Goal: Task Accomplishment & Management: Complete application form

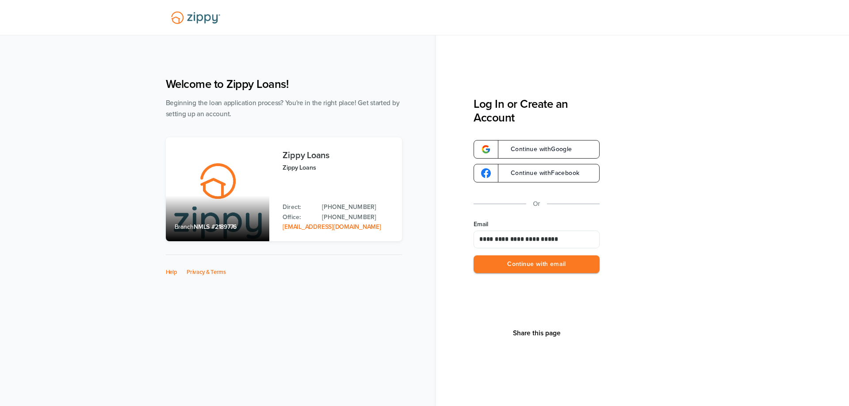
type input "**********"
click at [474, 256] on button "Continue with email" at bounding box center [537, 265] width 126 height 18
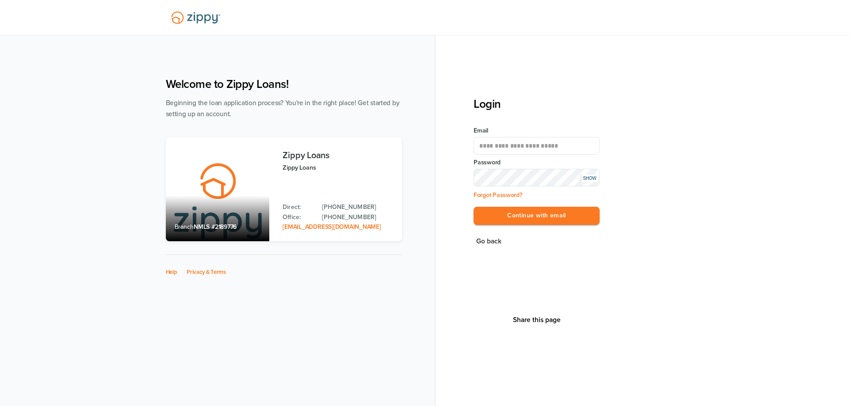
click at [474, 207] on button "Continue with email" at bounding box center [537, 216] width 126 height 18
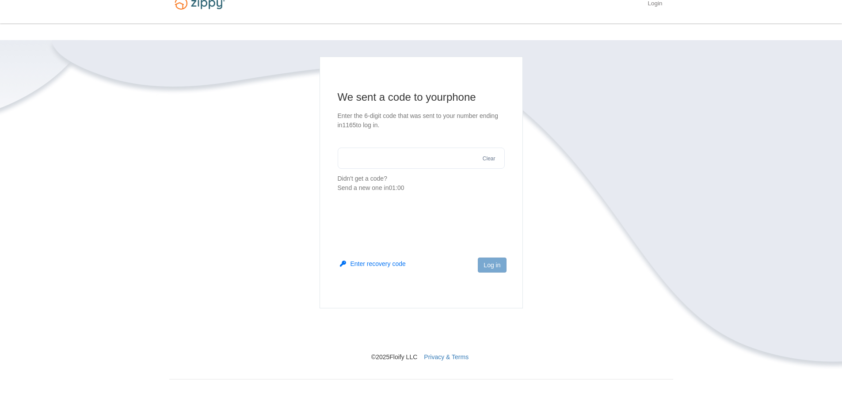
scroll to position [17, 0]
click at [428, 158] on input "text" at bounding box center [421, 158] width 167 height 21
type input "******"
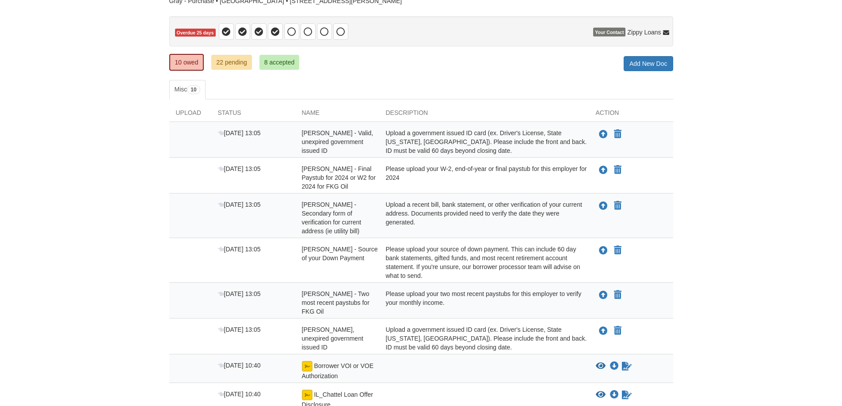
scroll to position [88, 0]
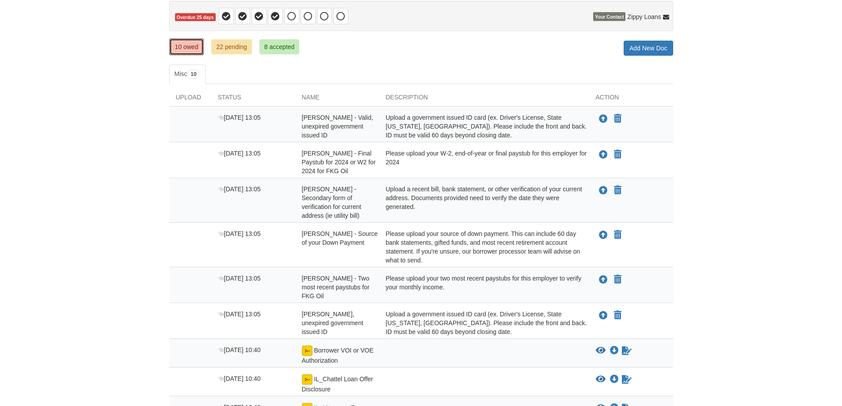
click at [183, 47] on link "10 owed" at bounding box center [186, 46] width 35 height 17
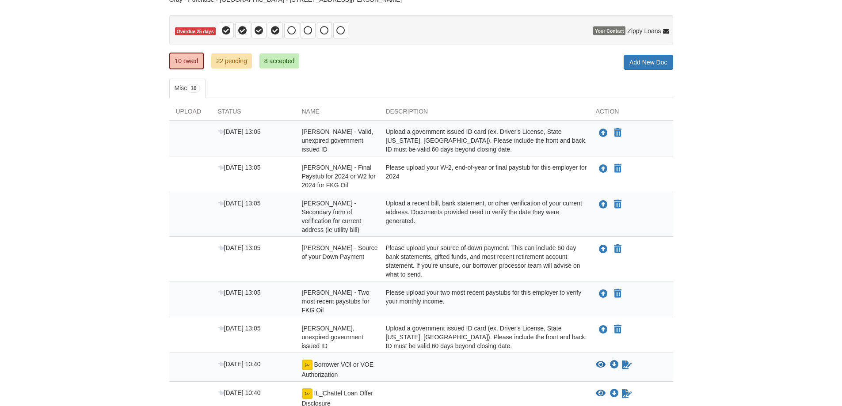
scroll to position [133, 0]
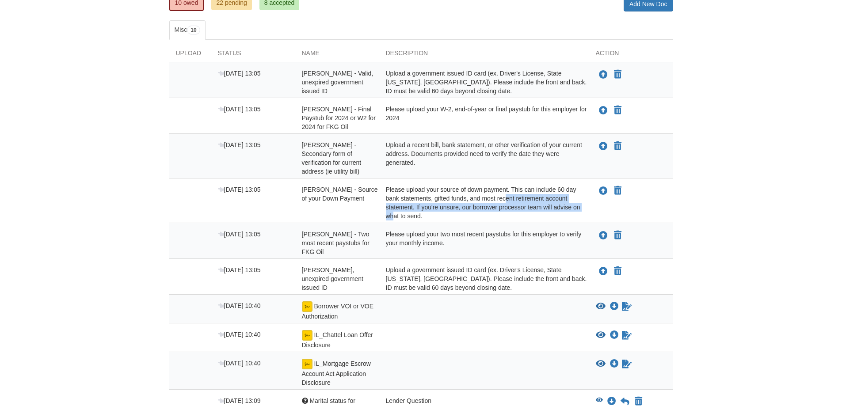
drag, startPoint x: 488, startPoint y: 191, endPoint x: 568, endPoint y: 198, distance: 80.3
click at [568, 198] on div "Please upload your source of down payment. This can include 60 day bank stateme…" at bounding box center [484, 202] width 210 height 35
click at [567, 202] on div "Please upload your source of down payment. This can include 60 day bank stateme…" at bounding box center [484, 202] width 210 height 35
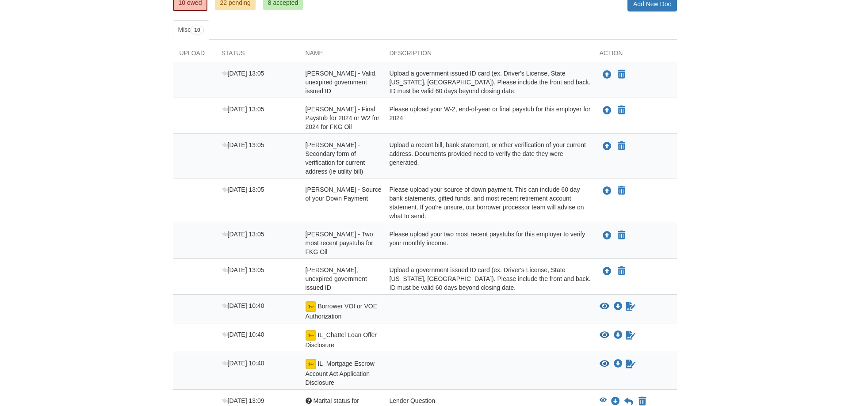
scroll to position [177, 0]
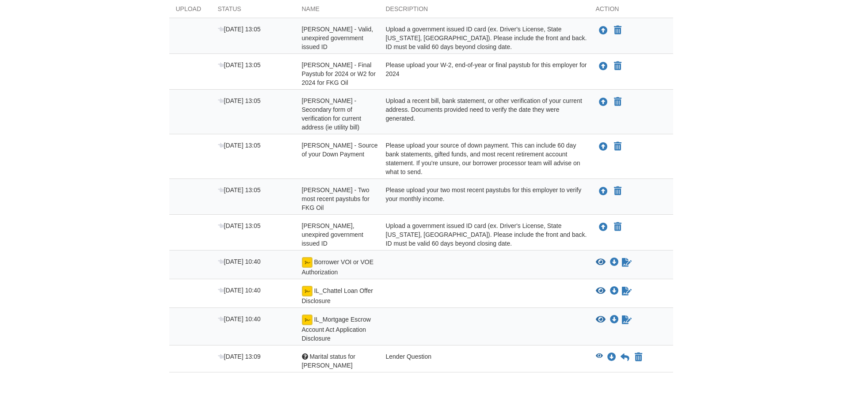
click at [374, 186] on div "[PERSON_NAME] - Two most recent paystubs for FKG Oil" at bounding box center [337, 199] width 84 height 27
drag, startPoint x: 402, startPoint y: 181, endPoint x: 506, endPoint y: 190, distance: 103.9
click at [506, 190] on div "Please upload your two most recent paystubs for this employer to verify your mo…" at bounding box center [484, 199] width 210 height 27
click at [600, 223] on icon "Upload Amy Gray - Valid, unexpired government issued ID" at bounding box center [603, 227] width 9 height 9
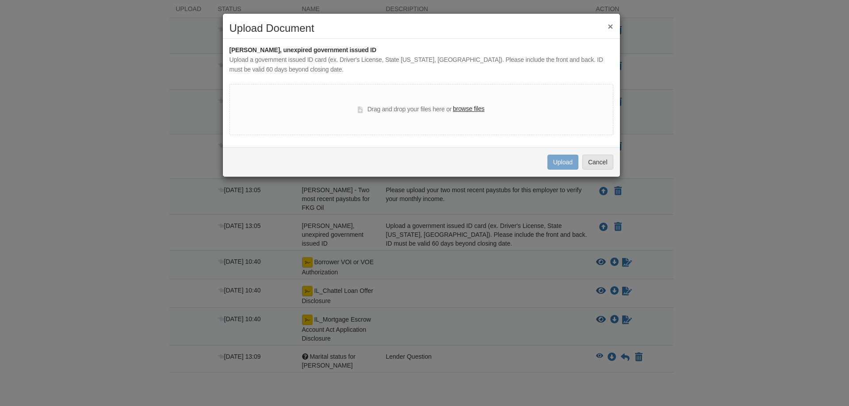
click at [458, 111] on label "browse files" at bounding box center [468, 109] width 31 height 10
click at [0, 0] on input "browse files" at bounding box center [0, 0] width 0 height 0
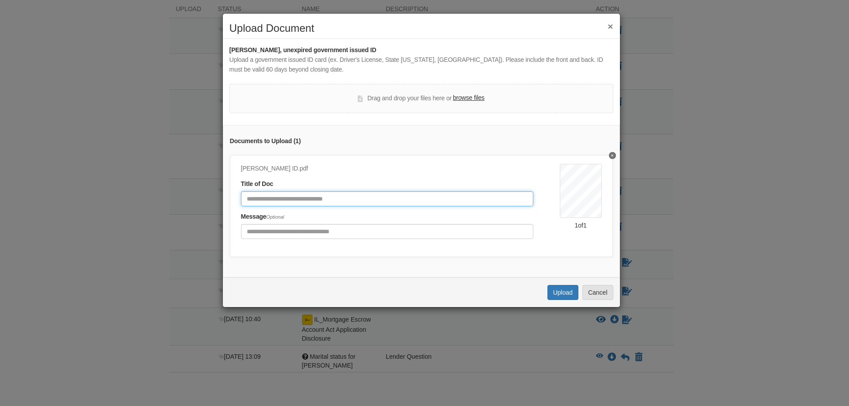
click at [410, 201] on input "Document Title" at bounding box center [387, 198] width 292 height 15
type input "**********"
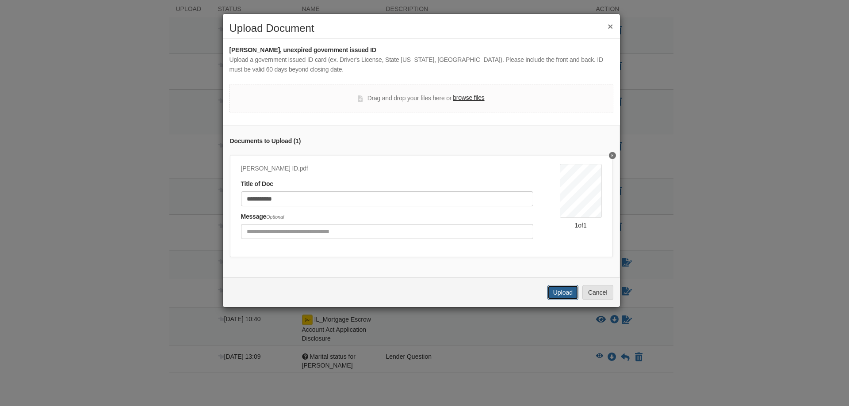
click at [558, 300] on button "Upload" at bounding box center [562, 292] width 31 height 15
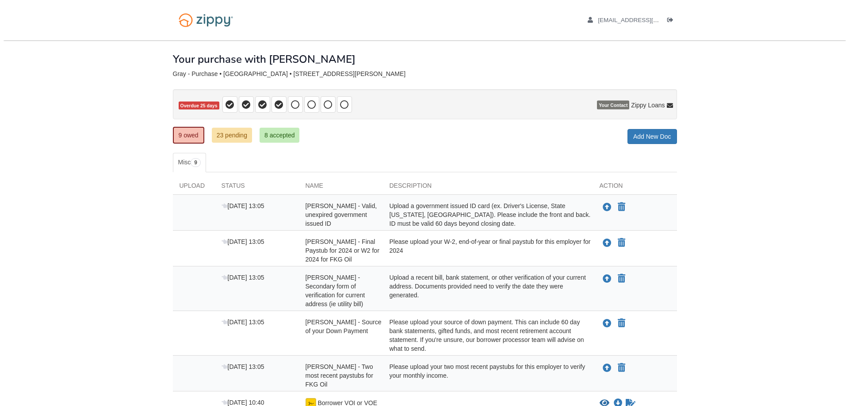
scroll to position [154, 0]
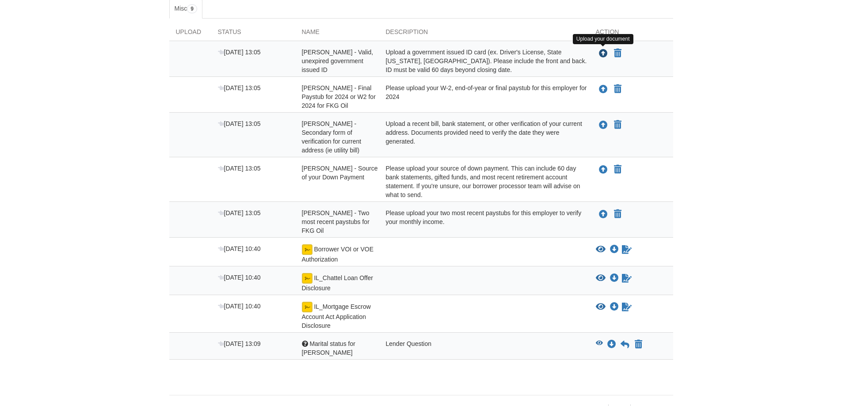
click at [604, 51] on icon "Upload Amanda Slagle - Valid, unexpired government issued ID" at bounding box center [603, 54] width 9 height 9
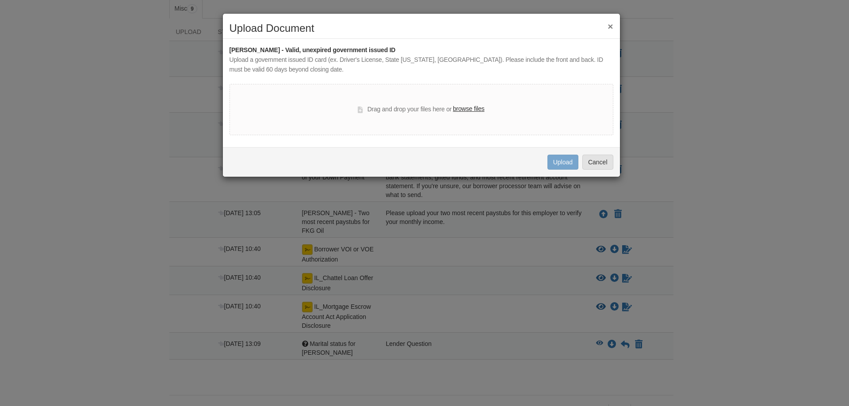
click at [481, 109] on label "browse files" at bounding box center [468, 109] width 31 height 10
click at [0, 0] on input "browse files" at bounding box center [0, 0] width 0 height 0
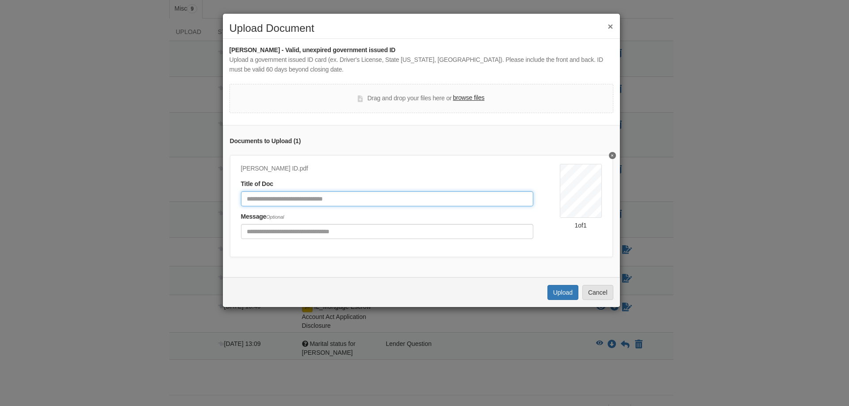
click at [441, 199] on input "Document Title" at bounding box center [387, 198] width 292 height 15
type input "**********"
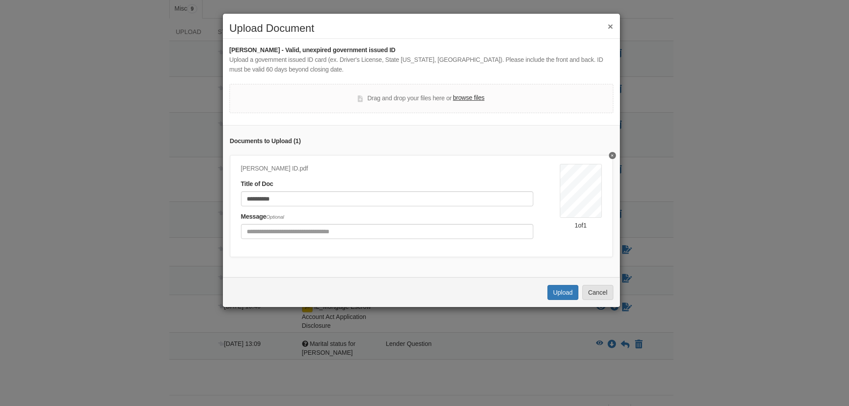
click at [556, 307] on div "Uploading... Upload Cancel" at bounding box center [421, 293] width 397 height 30
click at [555, 294] on button "Upload" at bounding box center [562, 292] width 31 height 15
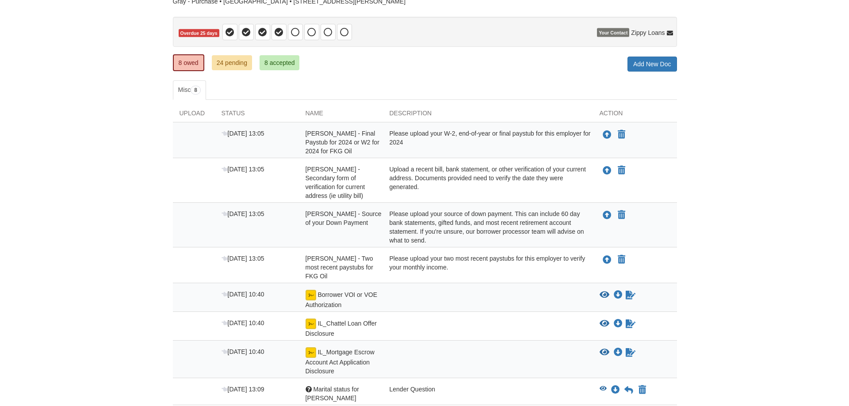
scroll to position [88, 0]
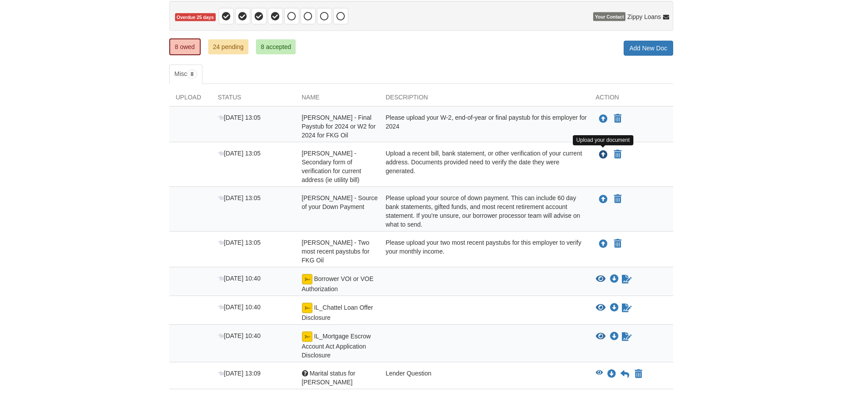
click at [604, 154] on icon "Upload Amy Gray - Secondary form of verification for current address (ie utilit…" at bounding box center [603, 155] width 9 height 9
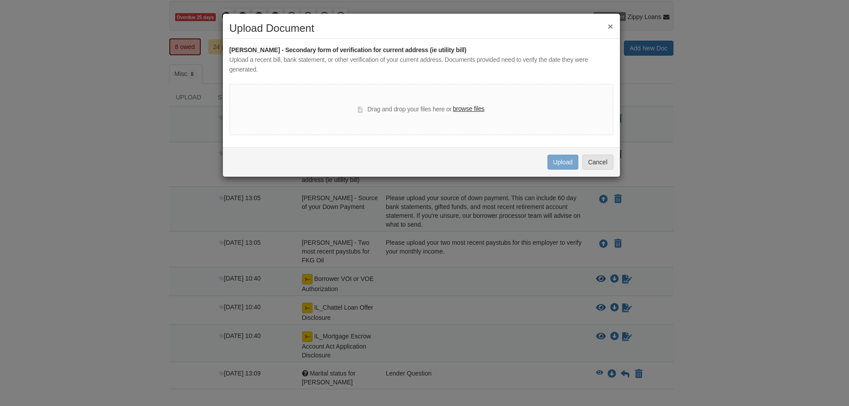
click at [460, 108] on label "browse files" at bounding box center [468, 109] width 31 height 10
click at [0, 0] on input "browse files" at bounding box center [0, 0] width 0 height 0
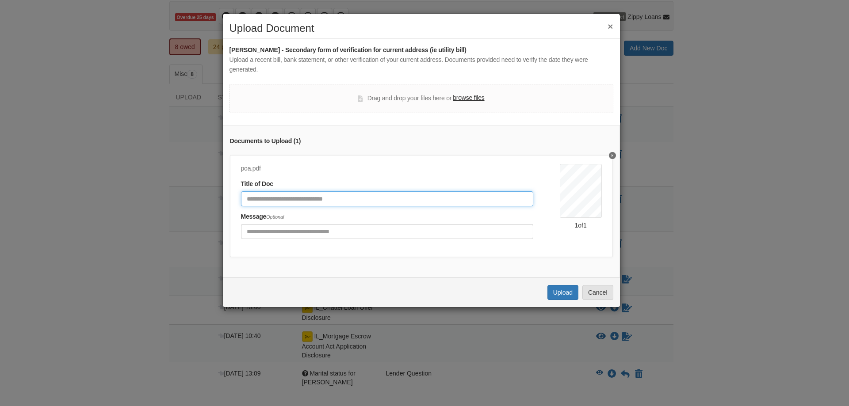
click at [317, 200] on input "Document Title" at bounding box center [387, 198] width 292 height 15
type input "*"
type input "**********"
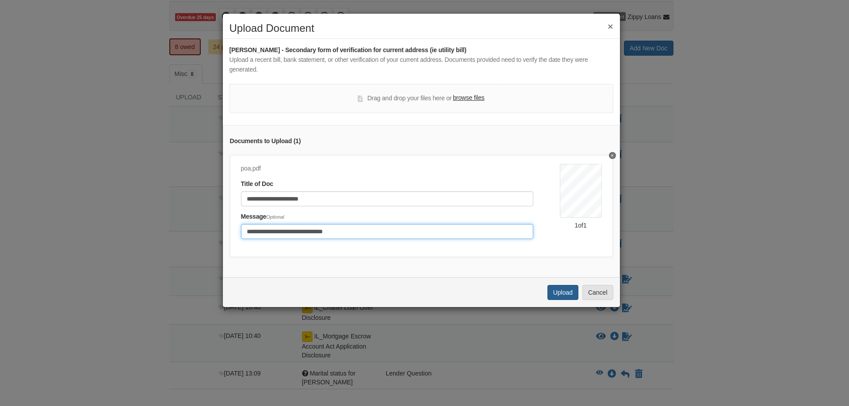
type input "**********"
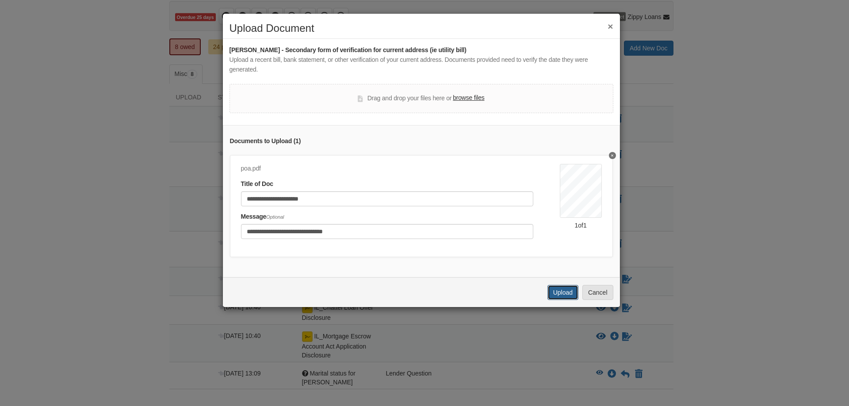
click at [554, 299] on button "Upload" at bounding box center [562, 292] width 31 height 15
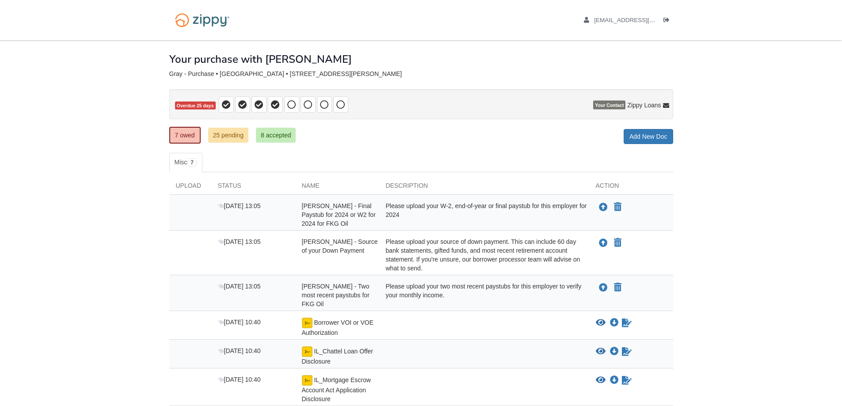
scroll to position [82, 0]
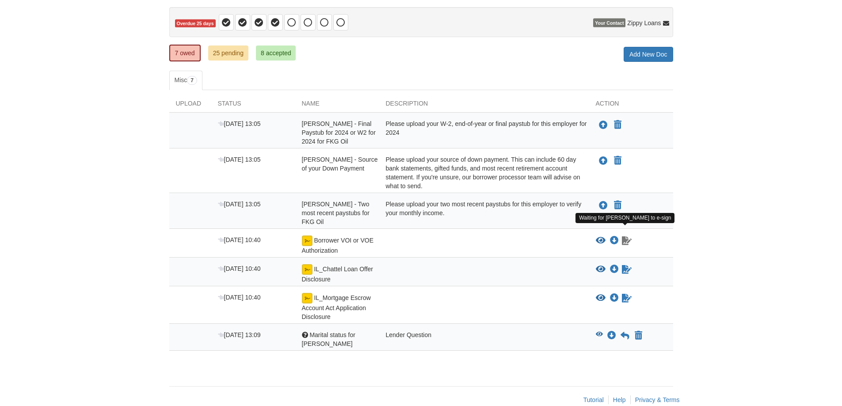
click at [625, 237] on icon "Waiting for your co-borrower to e-sign" at bounding box center [627, 241] width 10 height 9
click at [611, 237] on icon "Download Borrower VOI or VOE Authorization" at bounding box center [614, 241] width 9 height 9
click at [613, 265] on icon "Download IL_Chattel Loan Offer Disclosure" at bounding box center [614, 269] width 9 height 9
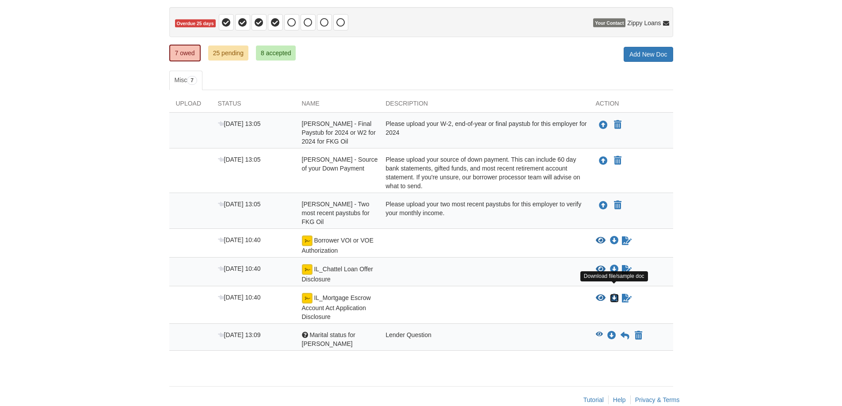
click at [614, 294] on icon "Download IL_Mortgage Escrow Account Act Application Disclosure" at bounding box center [614, 298] width 9 height 9
click at [600, 332] on icon "View Marital status for Amy" at bounding box center [599, 335] width 7 height 6
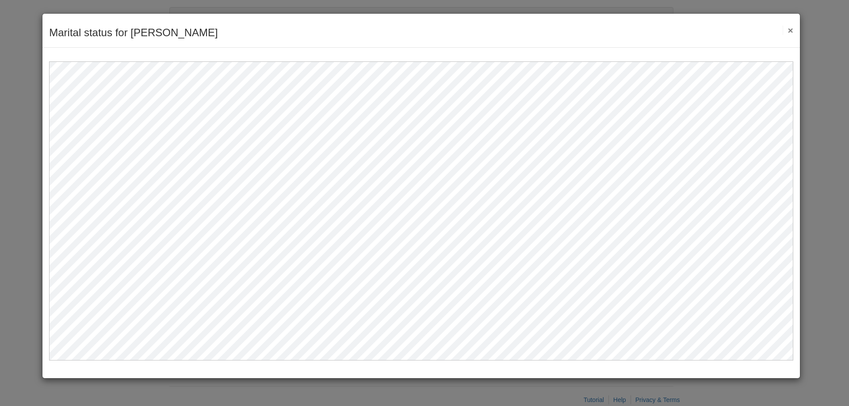
click at [792, 29] on button "×" at bounding box center [788, 30] width 10 height 9
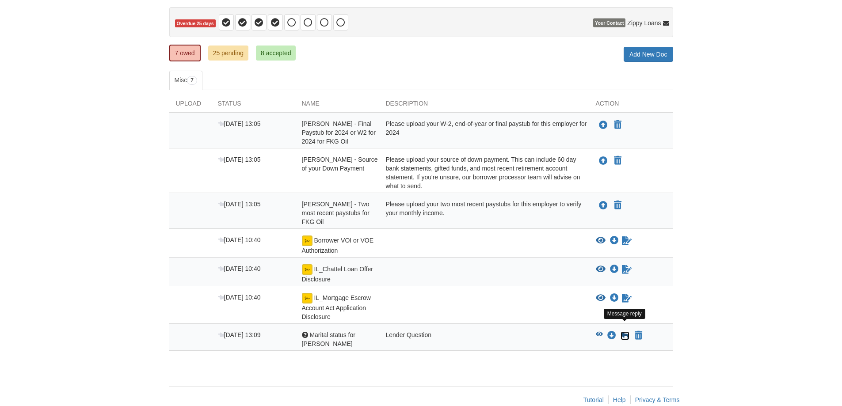
click at [627, 332] on icon at bounding box center [625, 336] width 9 height 9
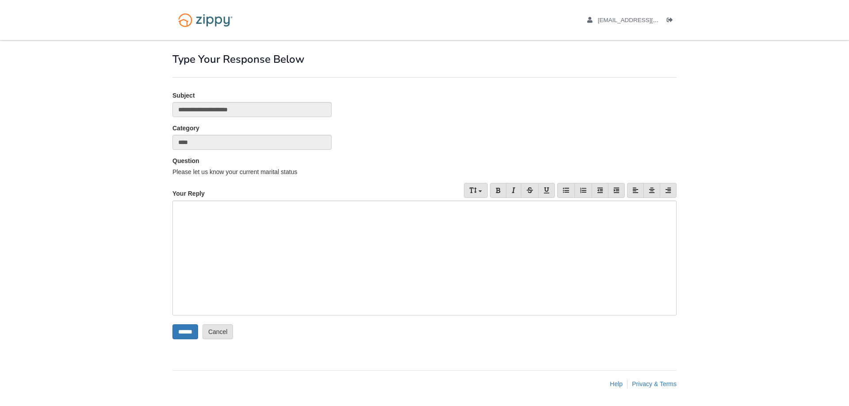
click at [253, 233] on div at bounding box center [424, 258] width 504 height 115
click at [286, 206] on div "**********" at bounding box center [424, 258] width 504 height 115
click at [186, 329] on input "******" at bounding box center [185, 332] width 26 height 15
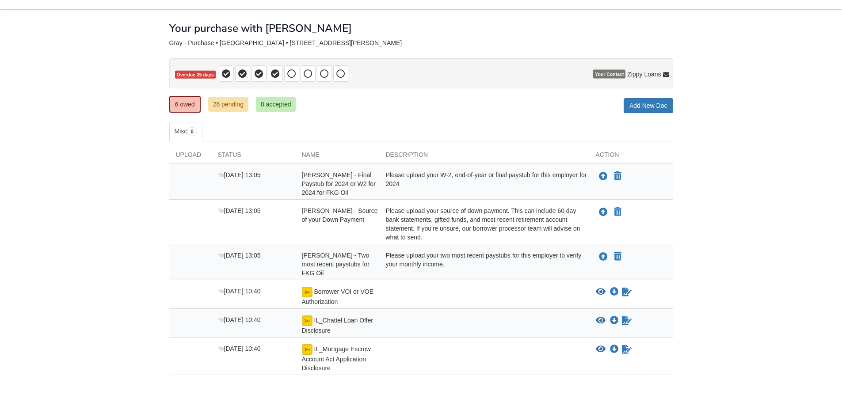
scroll to position [62, 0]
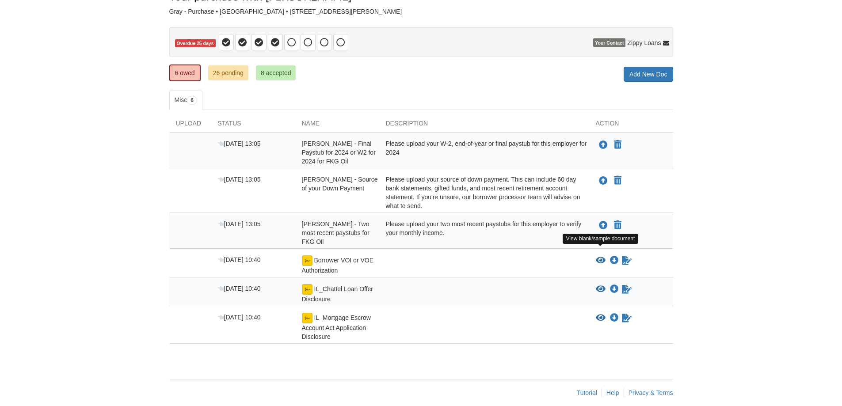
click at [602, 256] on icon "View Borrower VOI or VOE Authorization" at bounding box center [601, 260] width 10 height 9
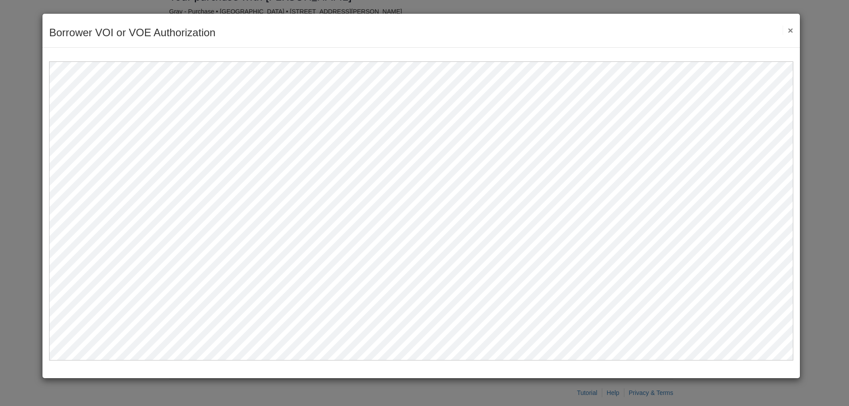
click at [787, 24] on div "Borrower VOI or VOE Authorization Save Cancel Previous Document Next Document ×" at bounding box center [420, 31] width 757 height 34
click at [789, 30] on button "×" at bounding box center [788, 30] width 10 height 9
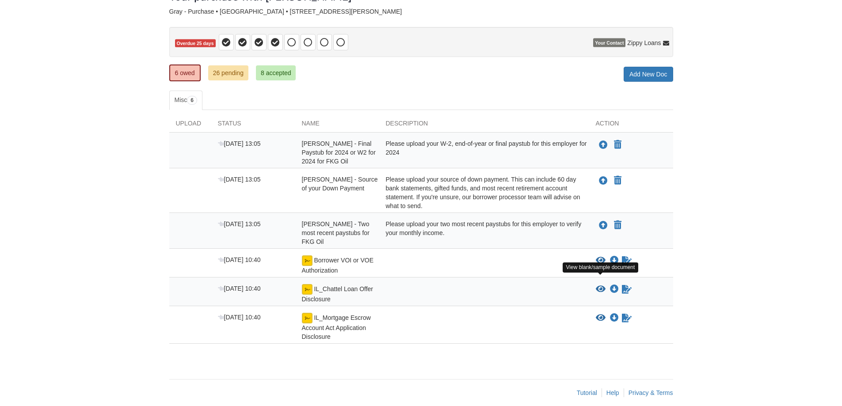
click at [599, 285] on icon "View IL_Chattel Loan Offer Disclosure" at bounding box center [601, 289] width 10 height 9
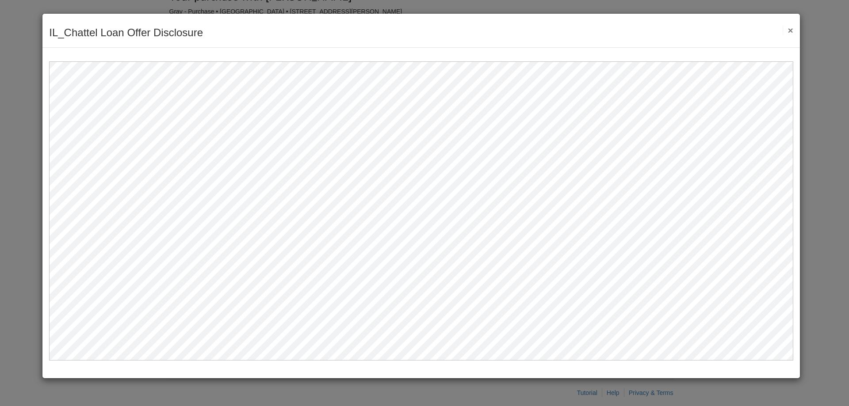
click at [790, 30] on button "×" at bounding box center [788, 30] width 10 height 9
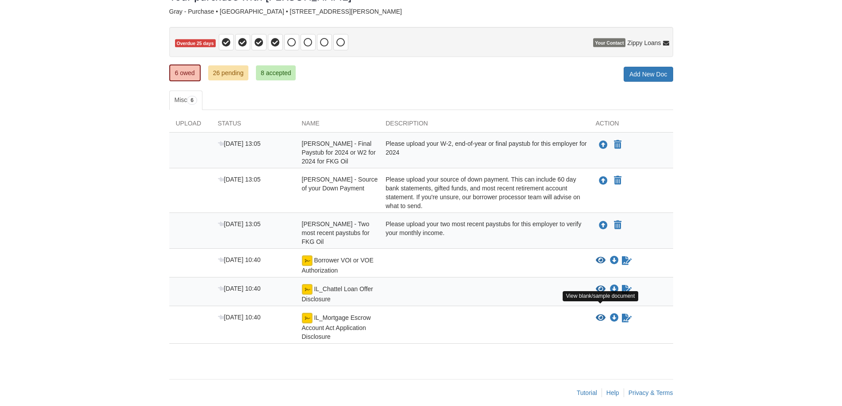
click at [599, 314] on icon "View IL_Mortgage Escrow Account Act Application Disclosure" at bounding box center [601, 318] width 10 height 9
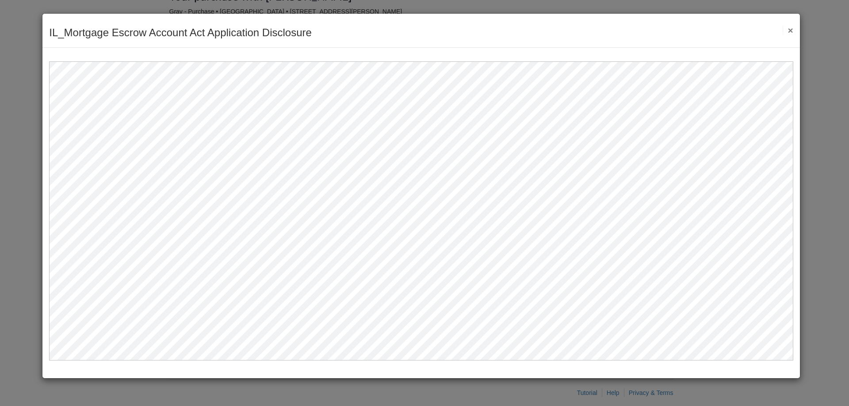
click at [784, 29] on button "×" at bounding box center [788, 30] width 10 height 9
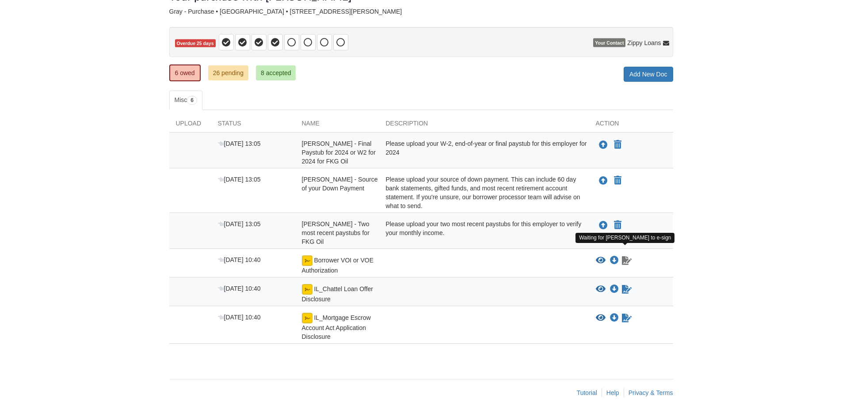
click at [625, 256] on icon "Waiting for your co-borrower to e-sign" at bounding box center [627, 260] width 10 height 9
click at [627, 256] on icon "Waiting for your co-borrower to e-sign" at bounding box center [627, 260] width 10 height 9
click at [310, 256] on img at bounding box center [307, 261] width 11 height 11
click at [325, 257] on span "Borrower VOI or VOE Authorization" at bounding box center [338, 265] width 72 height 17
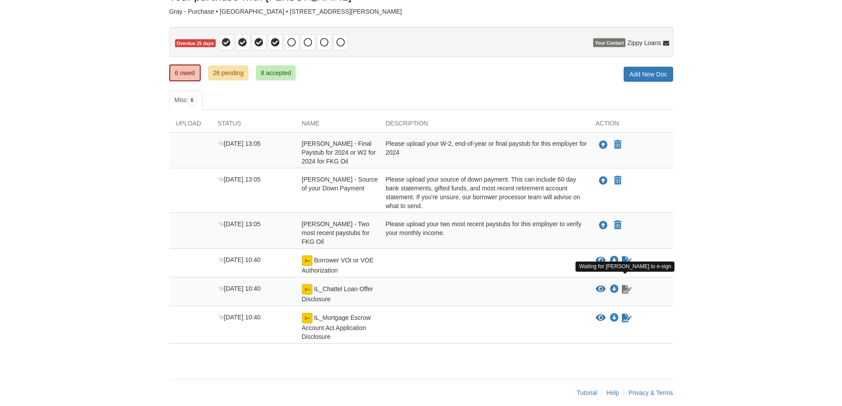
click at [626, 285] on icon "Waiting for your co-borrower to e-sign" at bounding box center [627, 289] width 10 height 9
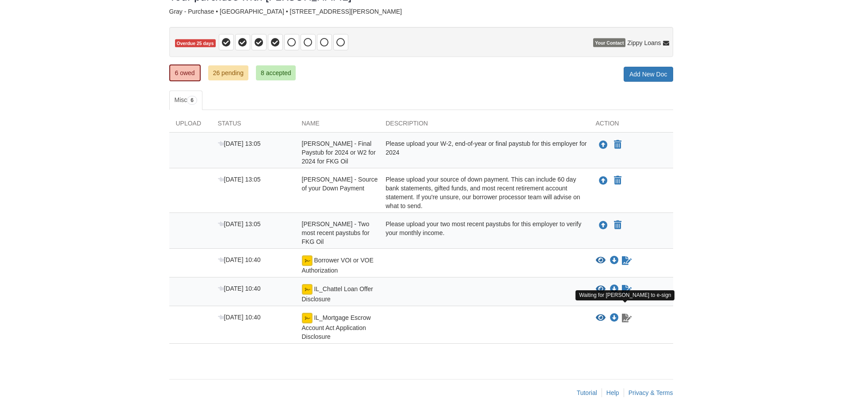
click at [623, 314] on icon "Waiting for your co-borrower to e-sign" at bounding box center [627, 318] width 10 height 9
click at [625, 256] on icon "Waiting for your co-borrower to e-sign" at bounding box center [627, 260] width 10 height 9
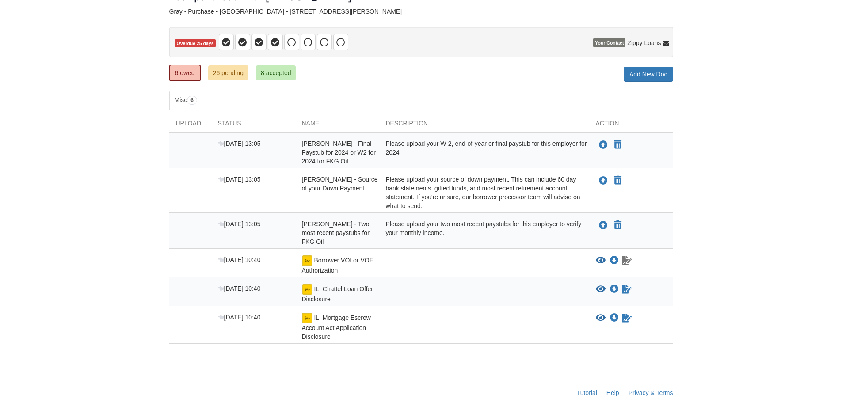
click at [625, 256] on icon "Waiting for your co-borrower to e-sign" at bounding box center [627, 260] width 10 height 9
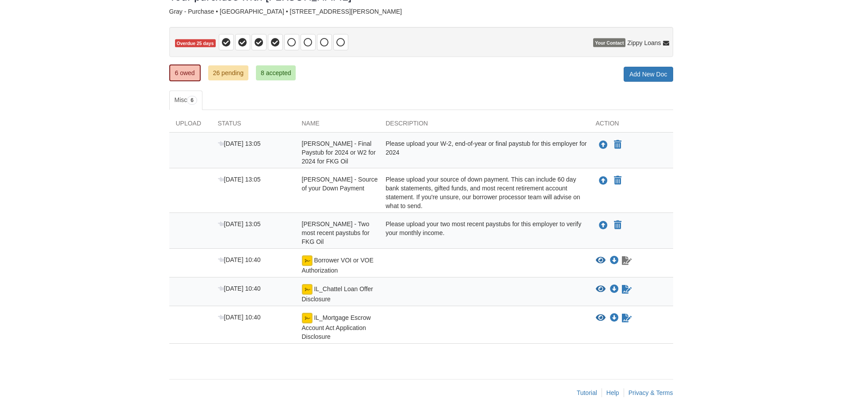
click at [625, 256] on icon "Waiting for your co-borrower to e-sign" at bounding box center [627, 260] width 10 height 9
click at [627, 256] on icon "Waiting for your co-borrower to e-sign" at bounding box center [627, 260] width 10 height 9
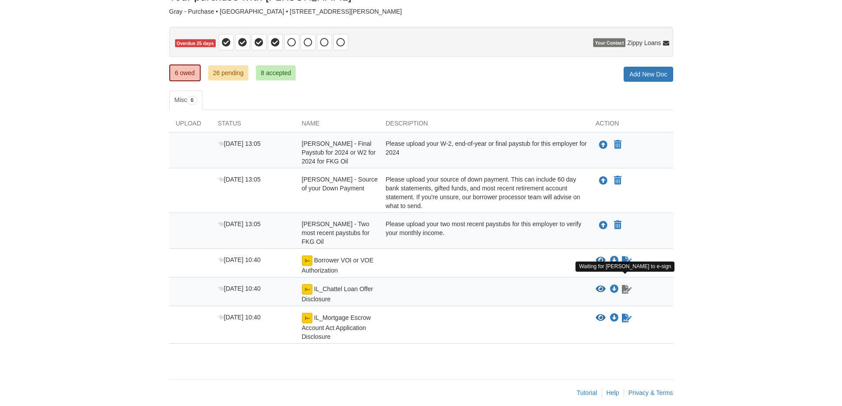
click at [623, 285] on icon "Waiting for your co-borrower to e-sign" at bounding box center [627, 289] width 10 height 9
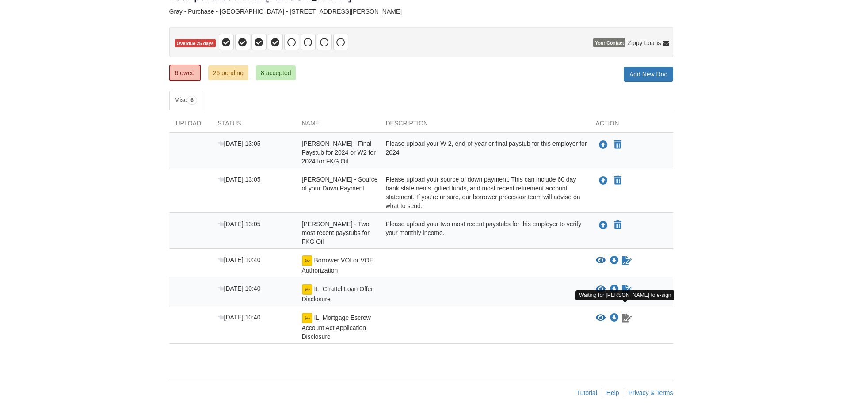
click at [629, 314] on icon "Waiting for your co-borrower to e-sign" at bounding box center [627, 318] width 10 height 9
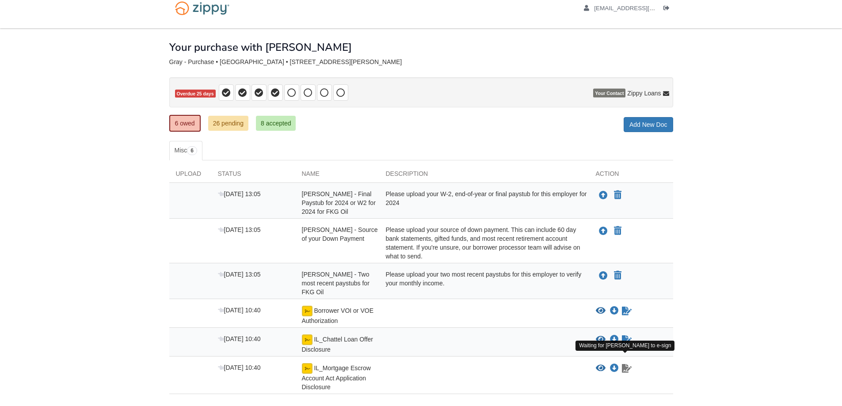
scroll to position [0, 0]
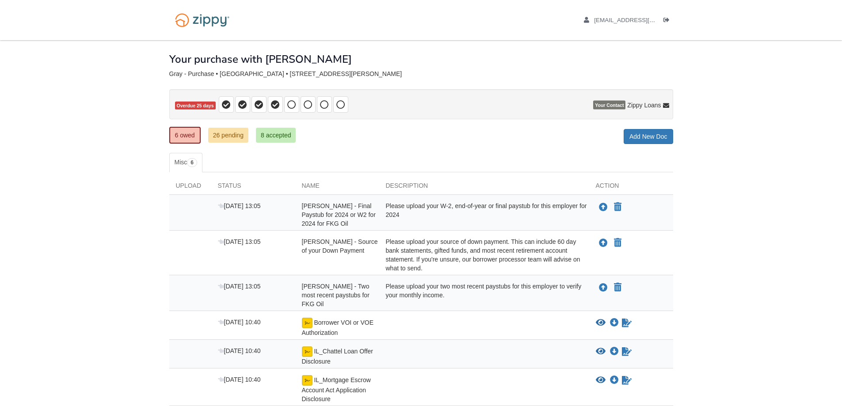
drag, startPoint x: 630, startPoint y: 308, endPoint x: 717, endPoint y: 90, distance: 234.9
click at [717, 90] on body "sweetlove199628@gmail.com Logout" at bounding box center [421, 238] width 842 height 477
click at [603, 241] on icon "Upload Amy Gray - Source of your Down Payment" at bounding box center [603, 243] width 9 height 9
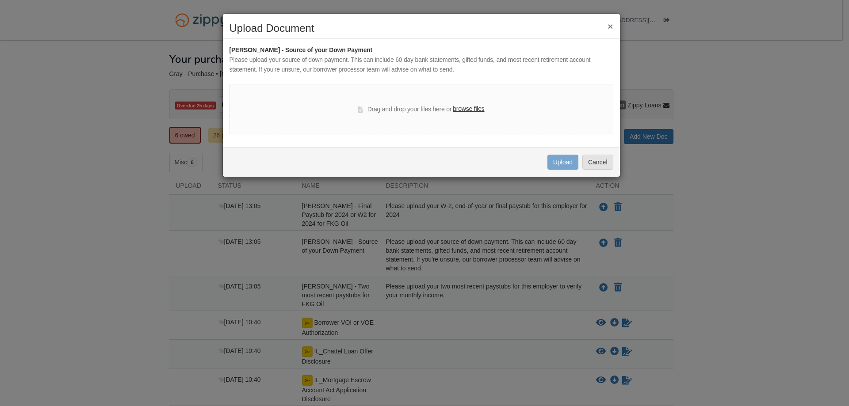
click at [458, 109] on label "browse files" at bounding box center [468, 109] width 31 height 10
click at [0, 0] on input "browse files" at bounding box center [0, 0] width 0 height 0
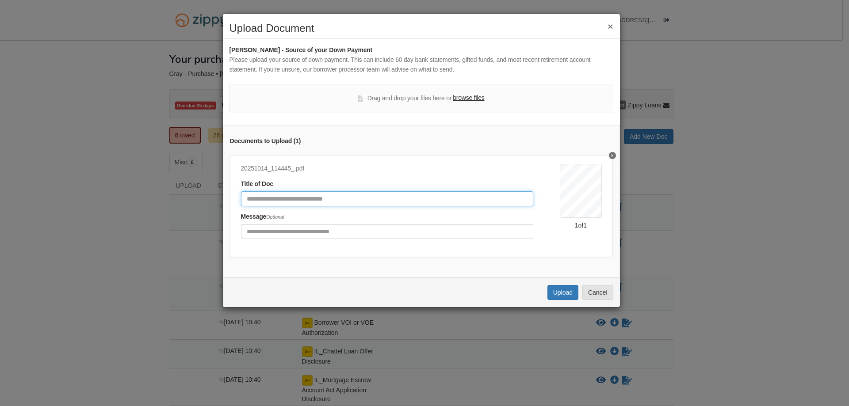
drag, startPoint x: 337, startPoint y: 200, endPoint x: 354, endPoint y: 199, distance: 16.9
click at [337, 200] on input "Document Title" at bounding box center [387, 198] width 293 height 15
click at [289, 201] on input "Document Title" at bounding box center [387, 198] width 293 height 15
type input "**********"
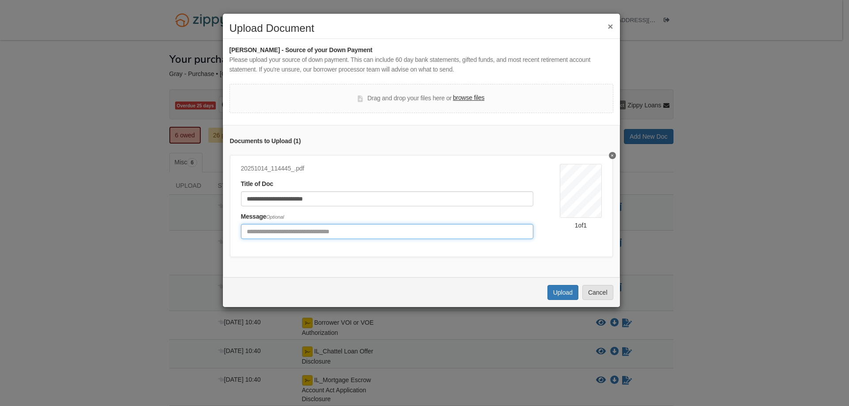
drag, startPoint x: 300, startPoint y: 232, endPoint x: 351, endPoint y: 231, distance: 50.8
click at [304, 234] on input "Include any comments on this document" at bounding box center [387, 231] width 293 height 15
type input "**********"
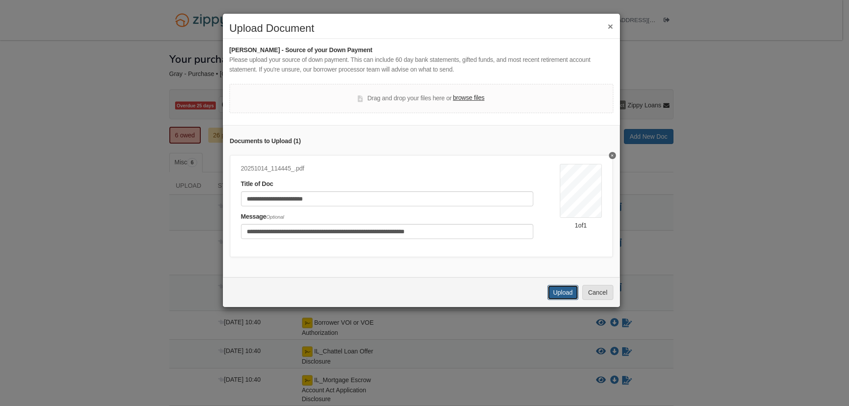
click at [560, 300] on button "Upload" at bounding box center [562, 292] width 31 height 15
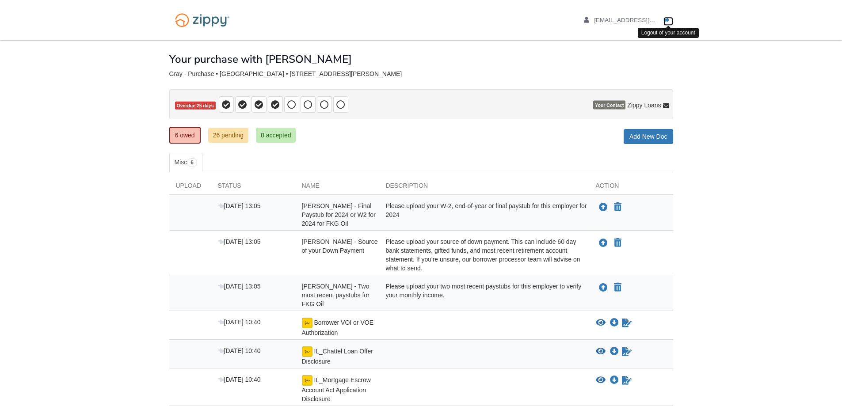
click at [666, 21] on icon "Log out" at bounding box center [667, 20] width 6 height 6
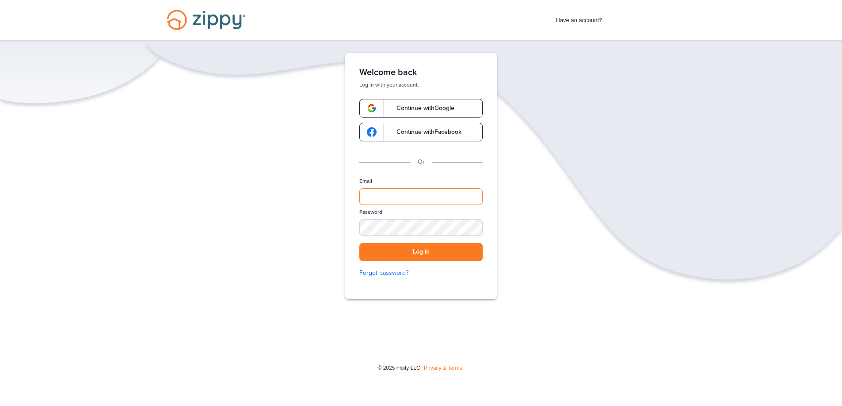
click at [374, 194] on input "Email" at bounding box center [420, 196] width 123 height 17
click at [562, 19] on span "Have an account?" at bounding box center [579, 18] width 46 height 14
click at [579, 21] on span "Have an account?" at bounding box center [579, 18] width 46 height 14
click at [411, 191] on input "Email" at bounding box center [420, 196] width 123 height 17
type input "**********"
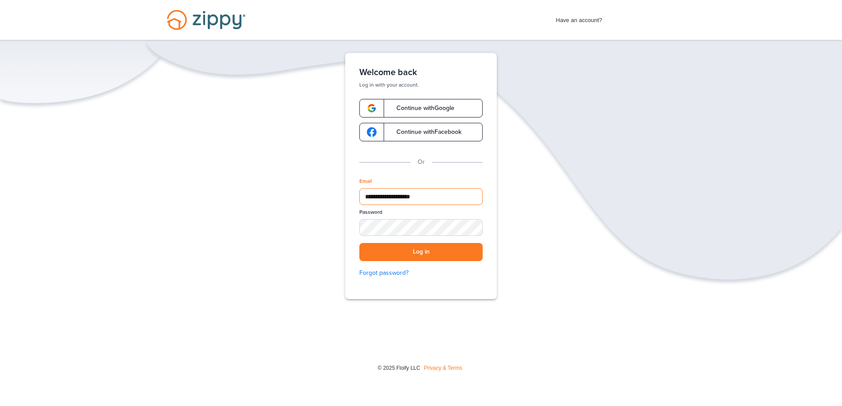
click at [359, 243] on button "Log in" at bounding box center [420, 252] width 123 height 18
click at [390, 198] on input "Email" at bounding box center [420, 196] width 123 height 17
type input "**********"
click at [479, 229] on div "SHOW" at bounding box center [471, 228] width 19 height 8
click at [463, 250] on button "Log in" at bounding box center [420, 252] width 123 height 18
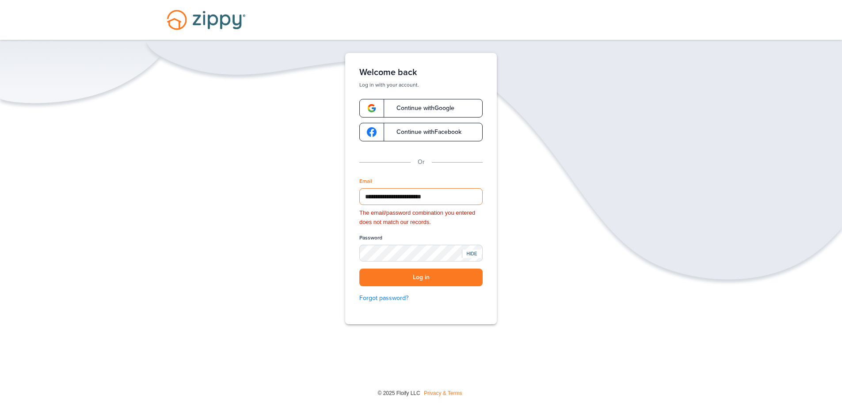
click at [366, 199] on input "**********" at bounding box center [420, 196] width 123 height 17
click at [451, 198] on input "**********" at bounding box center [420, 196] width 123 height 17
click at [490, 202] on div "**********" at bounding box center [421, 188] width 152 height 271
click at [432, 272] on button "Log in" at bounding box center [420, 278] width 123 height 18
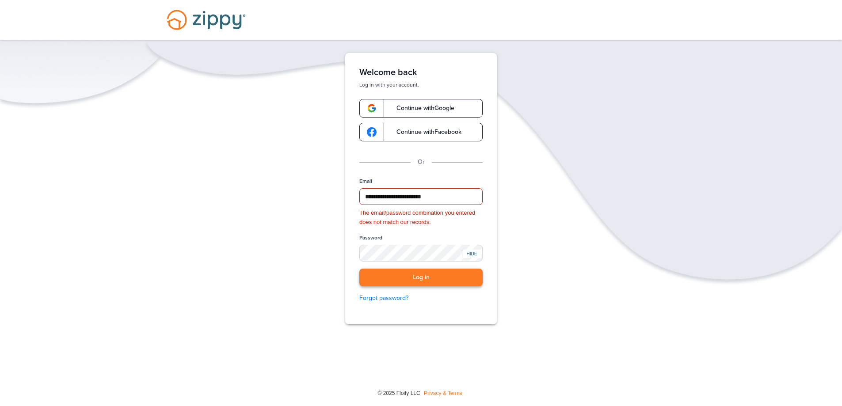
click at [432, 272] on button "Log in" at bounding box center [420, 278] width 123 height 18
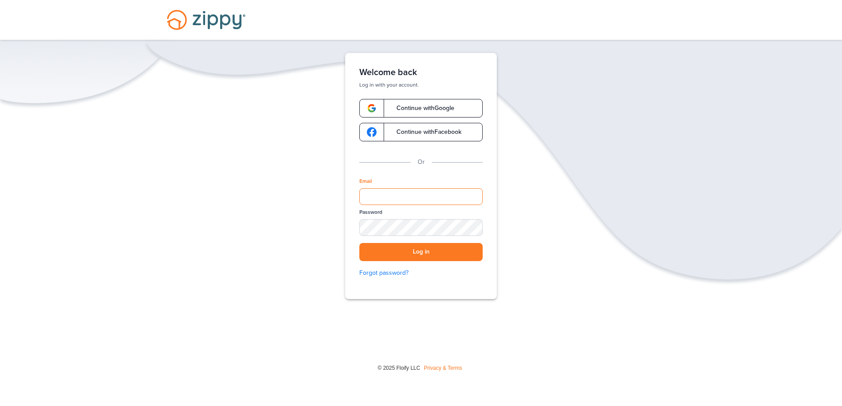
click at [386, 201] on input "Email" at bounding box center [420, 196] width 123 height 17
type input "**********"
click at [359, 243] on button "Log in" at bounding box center [420, 252] width 123 height 18
